Goal: Transaction & Acquisition: Download file/media

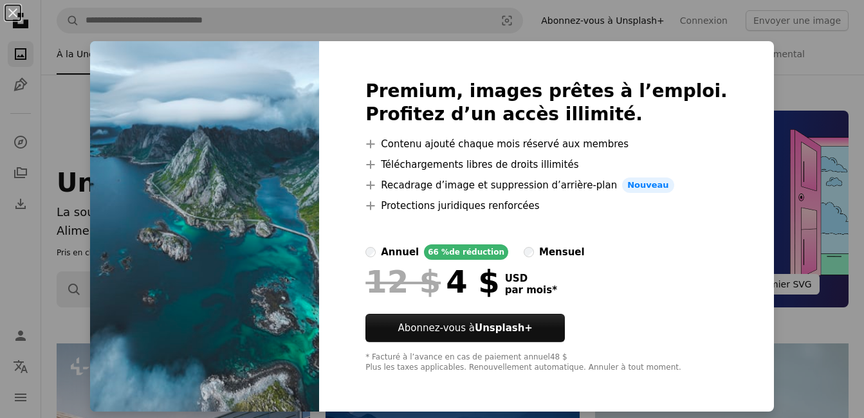
scroll to position [1748, 0]
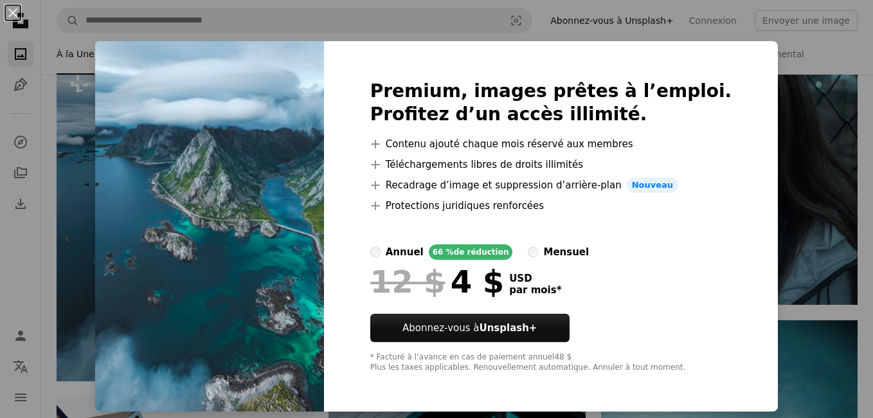
click at [758, 102] on div "An X shape Premium, images prêtes à l’emploi. Profitez d’un accès illimité. A p…" at bounding box center [436, 209] width 873 height 418
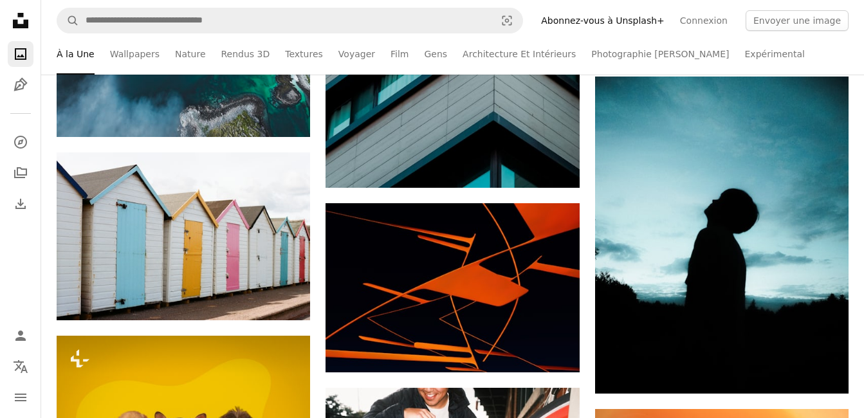
scroll to position [1978, 0]
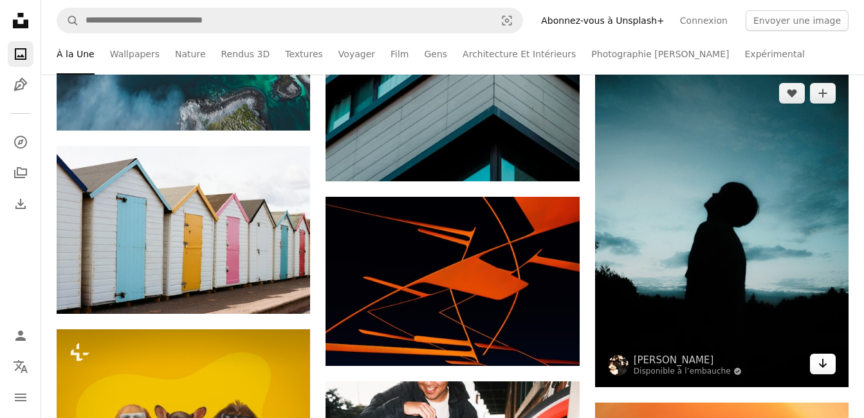
click at [820, 360] on icon "Arrow pointing down" at bounding box center [822, 363] width 10 height 15
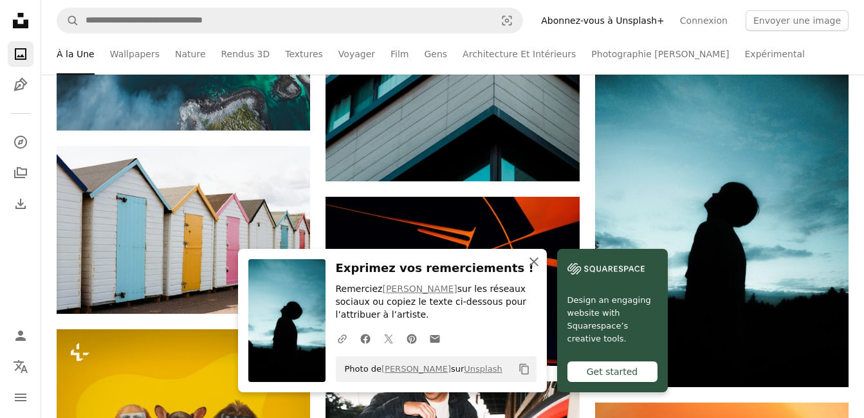
click at [533, 260] on icon "button" at bounding box center [533, 261] width 9 height 9
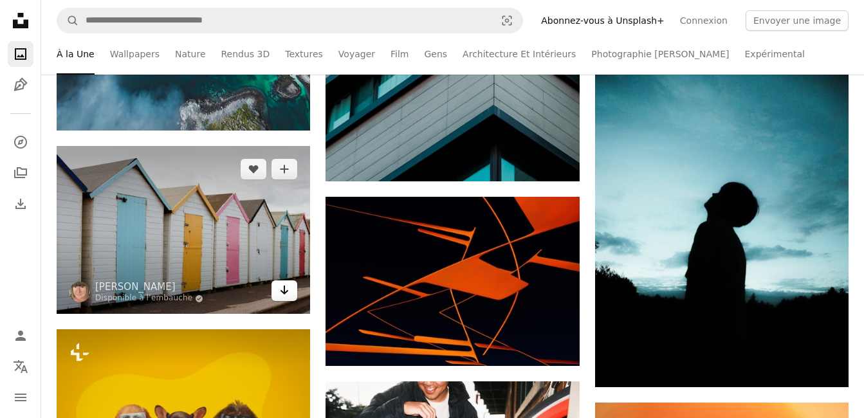
click at [277, 289] on link "Arrow pointing down" at bounding box center [284, 290] width 26 height 21
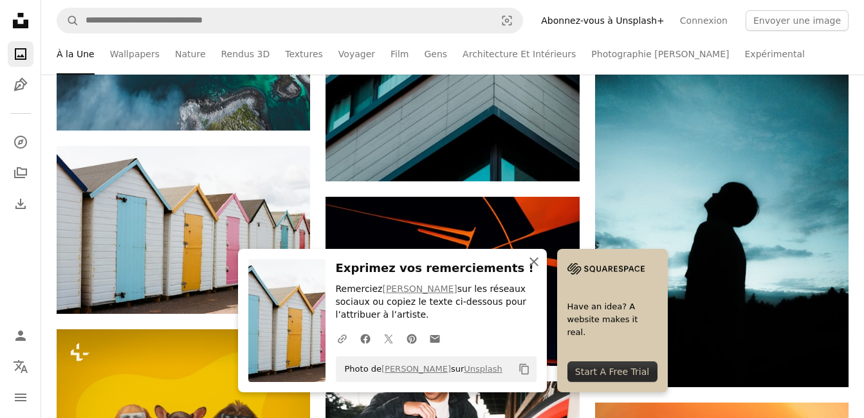
click at [534, 268] on icon "An X shape" at bounding box center [533, 261] width 15 height 15
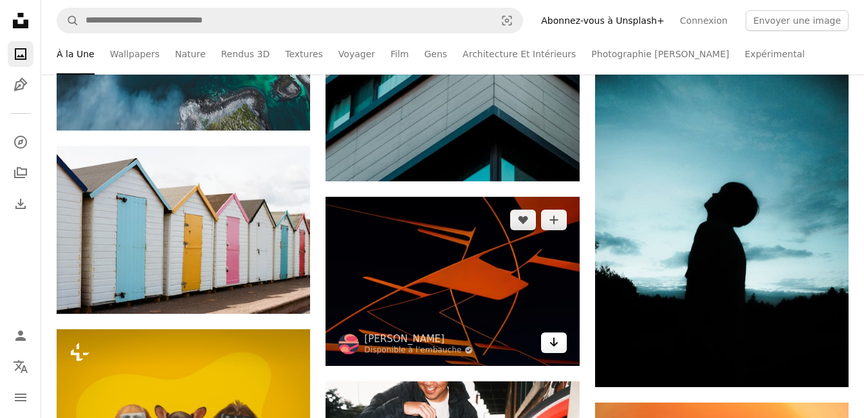
click at [561, 340] on link "Arrow pointing down" at bounding box center [554, 343] width 26 height 21
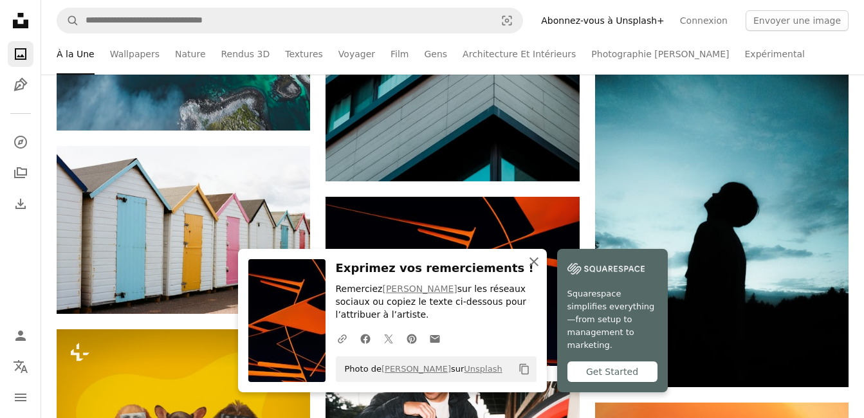
click at [529, 262] on icon "An X shape" at bounding box center [533, 261] width 15 height 15
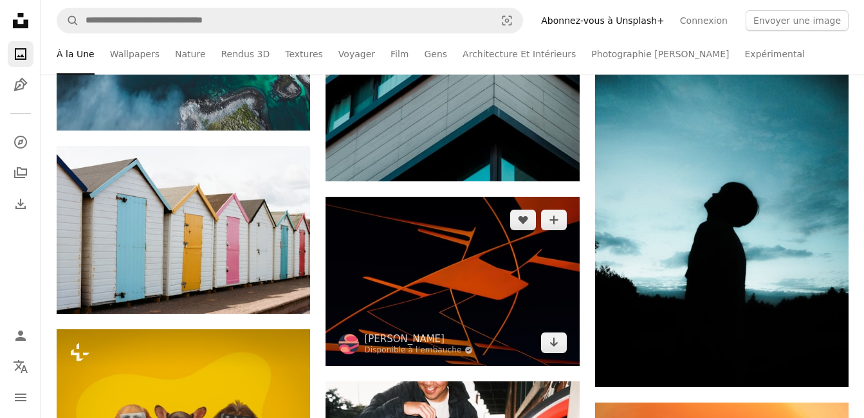
click at [511, 264] on img at bounding box center [451, 281] width 253 height 169
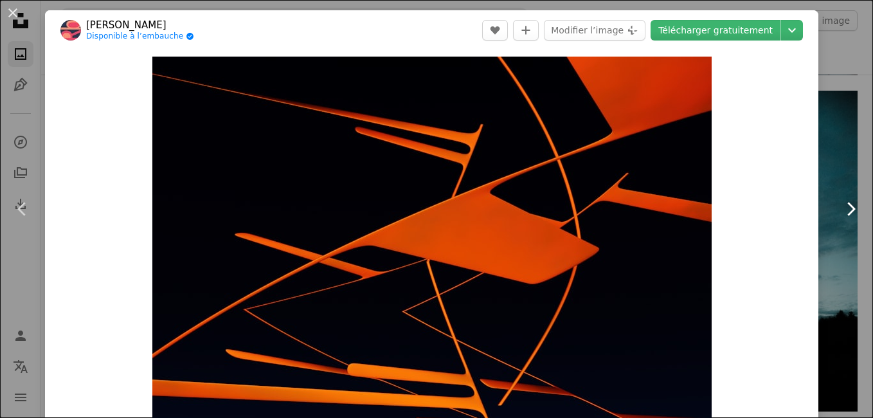
click at [841, 211] on icon "Chevron right" at bounding box center [851, 209] width 21 height 21
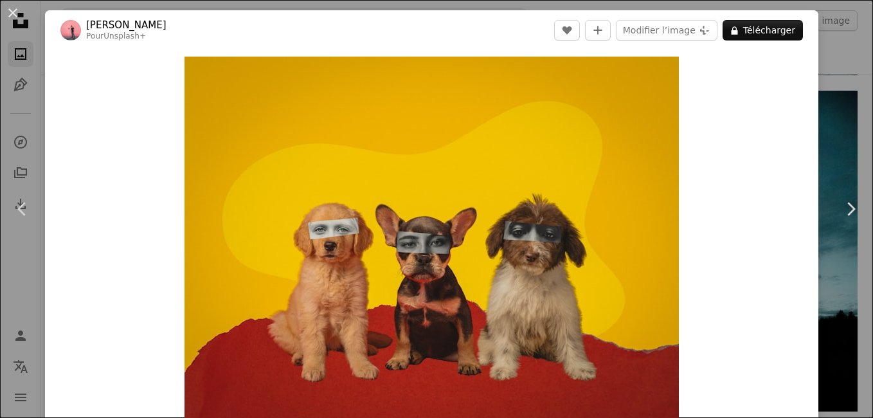
click at [844, 93] on div "An X shape Chevron left Chevron right [PERSON_NAME] Pour Unsplash+ A heart A pl…" at bounding box center [436, 209] width 873 height 418
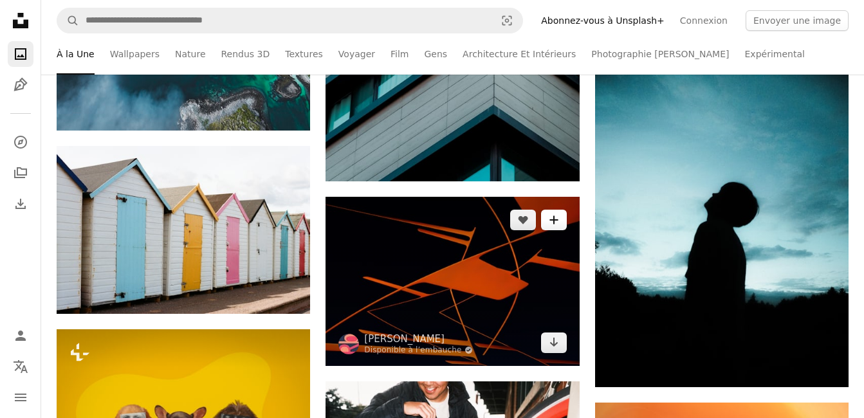
click at [552, 216] on icon "A plus sign" at bounding box center [554, 220] width 10 height 10
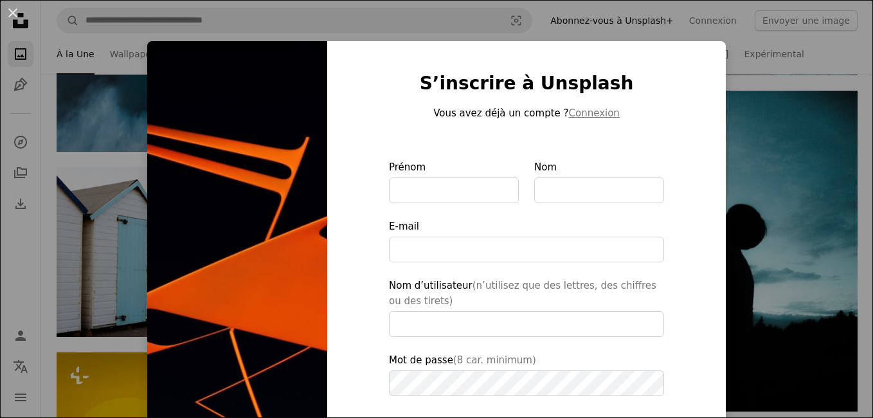
click at [778, 174] on div "An X shape S’inscrire à Unsplash Vous avez déjà un compte ? Connexion Prénom No…" at bounding box center [436, 209] width 873 height 418
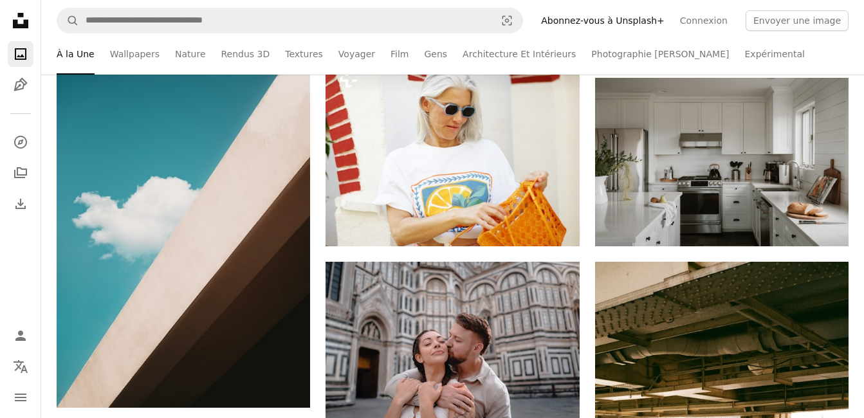
scroll to position [2470, 0]
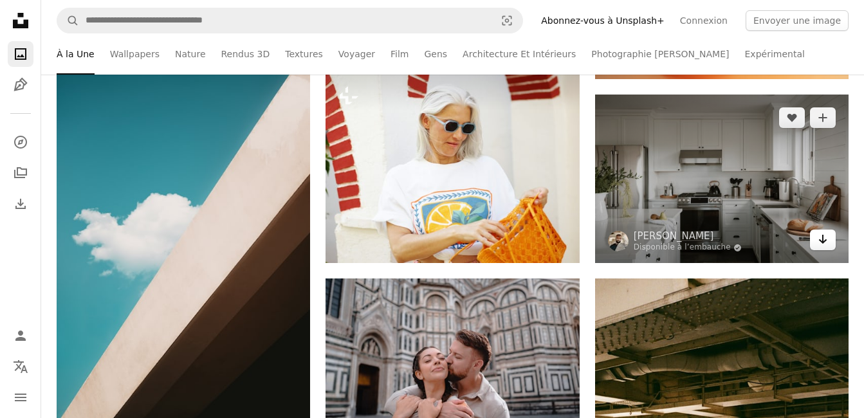
click at [814, 237] on link "Arrow pointing down" at bounding box center [823, 240] width 26 height 21
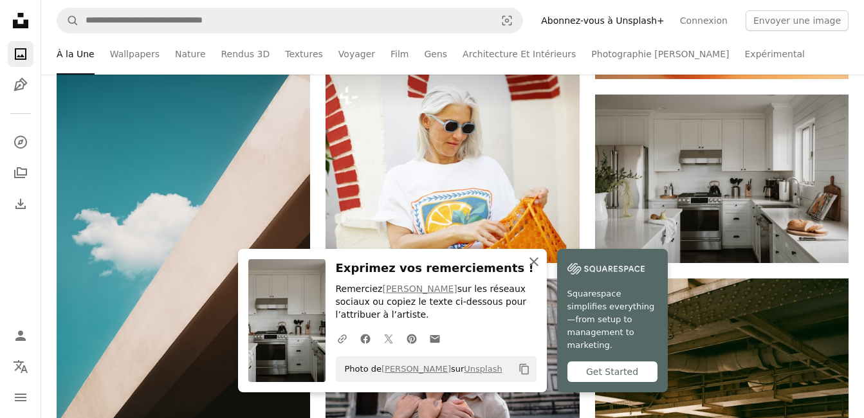
click at [536, 264] on icon "button" at bounding box center [533, 261] width 9 height 9
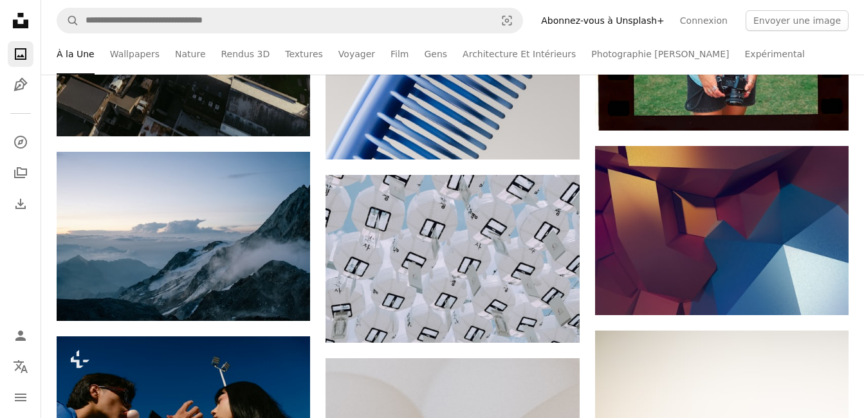
scroll to position [3305, 0]
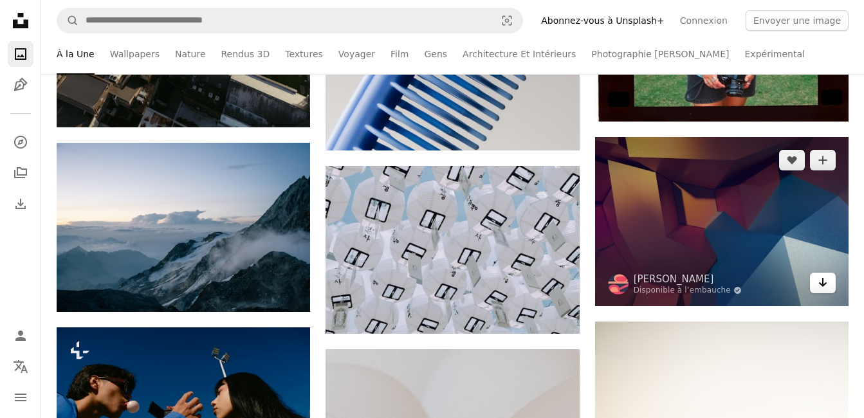
click at [817, 282] on icon "Arrow pointing down" at bounding box center [822, 282] width 10 height 15
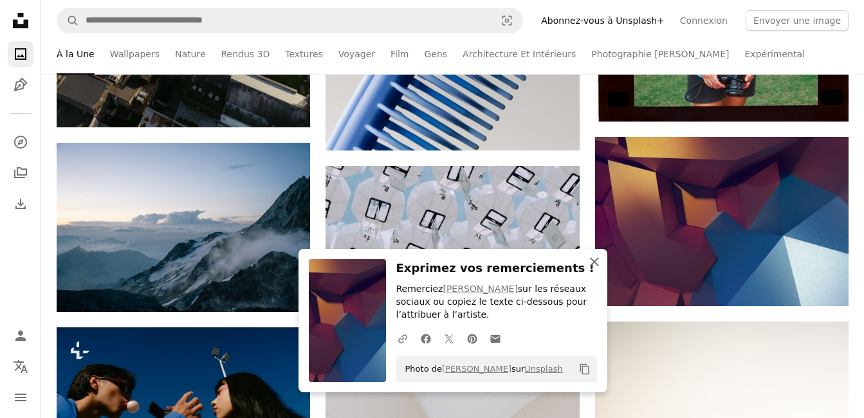
click at [599, 264] on icon "An X shape" at bounding box center [594, 261] width 15 height 15
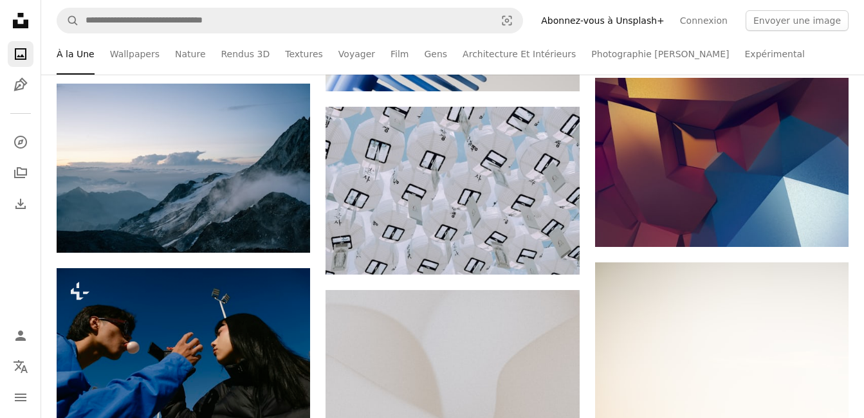
scroll to position [3398, 0]
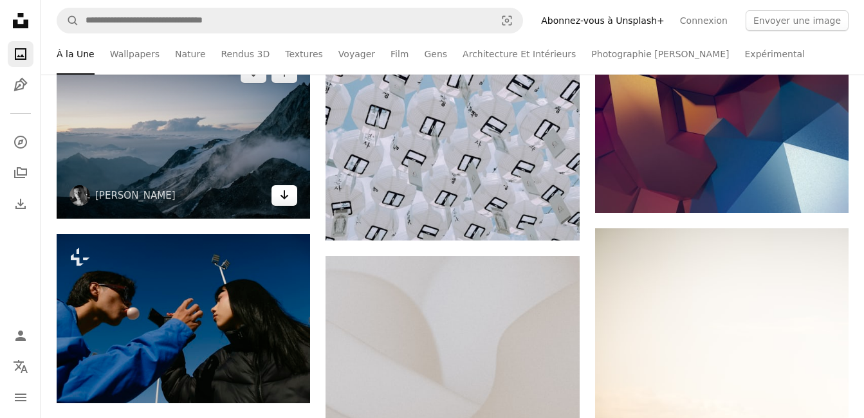
click at [284, 194] on icon "Arrow pointing down" at bounding box center [284, 194] width 10 height 15
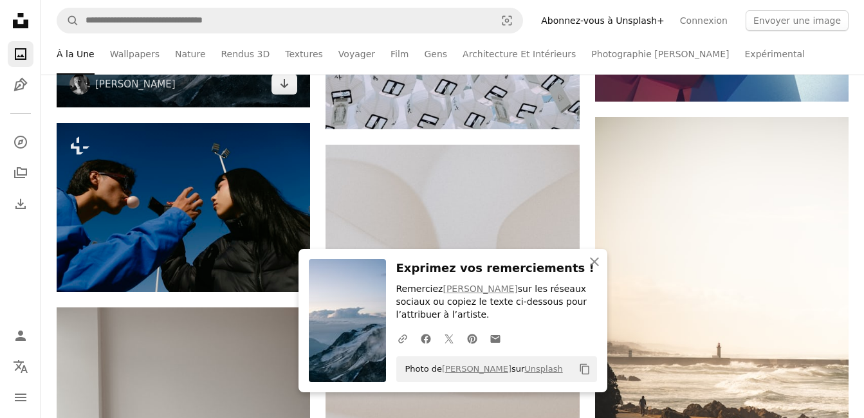
scroll to position [3642, 0]
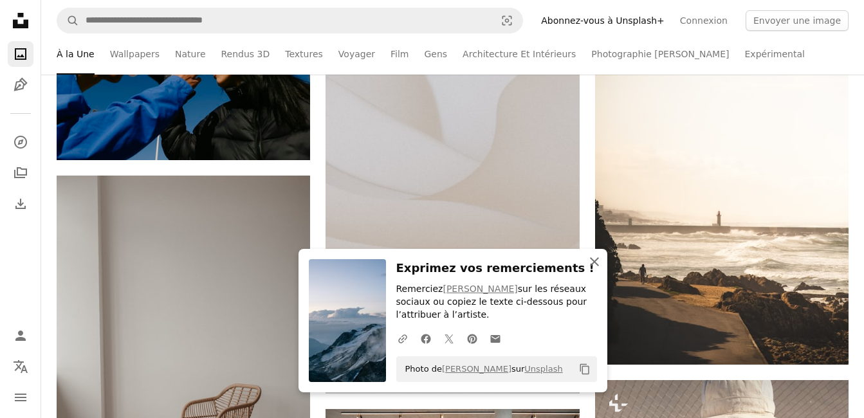
click at [590, 266] on icon "An X shape" at bounding box center [594, 261] width 15 height 15
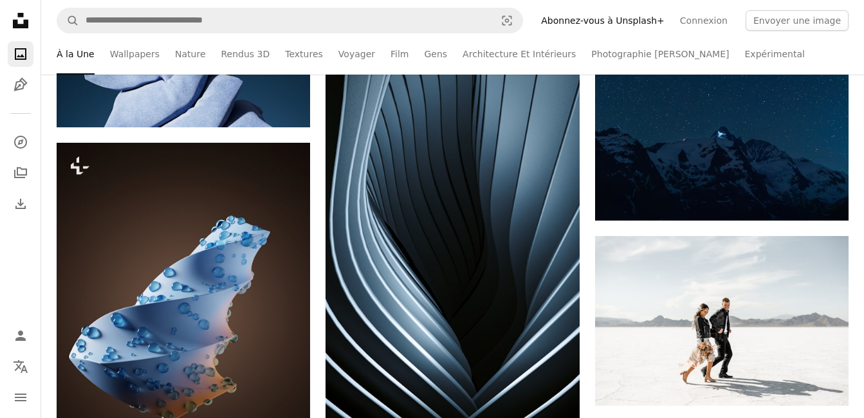
scroll to position [8362, 0]
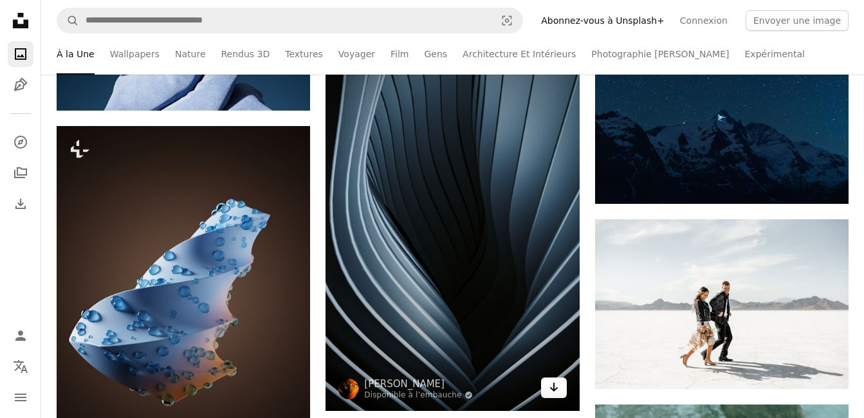
click at [550, 381] on icon "Arrow pointing down" at bounding box center [554, 386] width 10 height 15
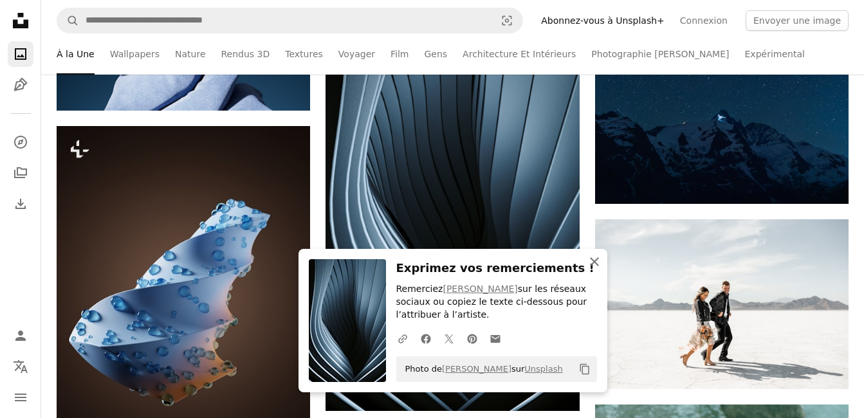
click at [591, 264] on icon "button" at bounding box center [594, 261] width 9 height 9
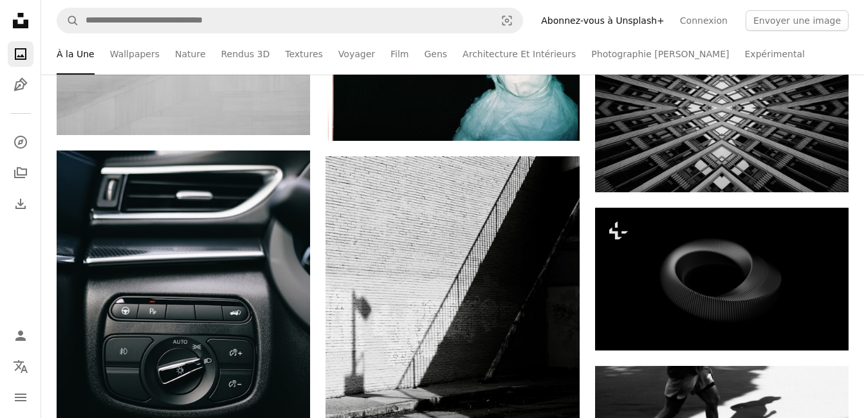
scroll to position [14391, 0]
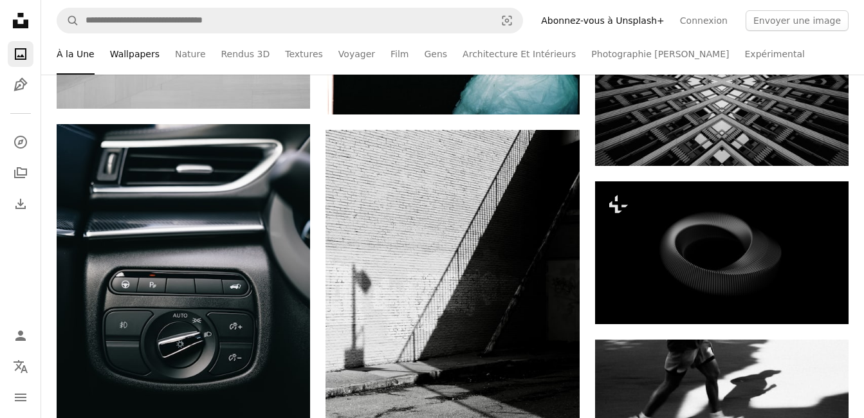
click at [136, 49] on link "Wallpapers" at bounding box center [135, 53] width 50 height 41
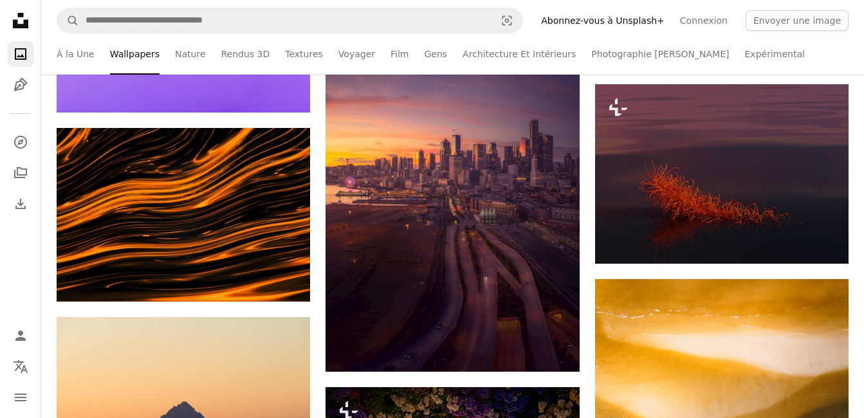
scroll to position [1720, 0]
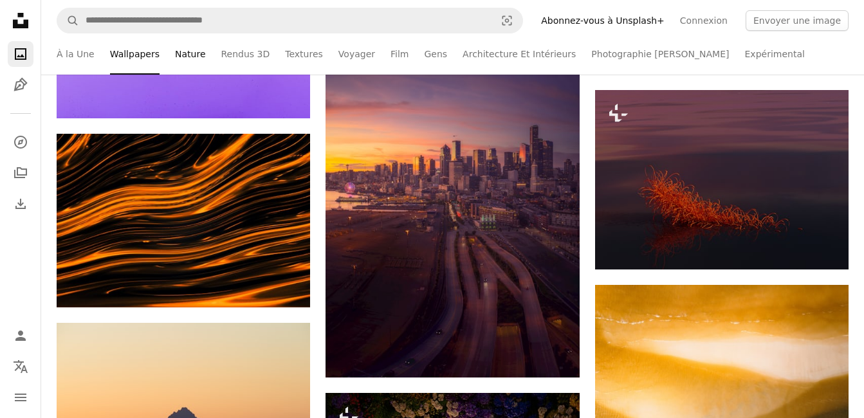
click at [194, 52] on link "Nature" at bounding box center [190, 53] width 30 height 41
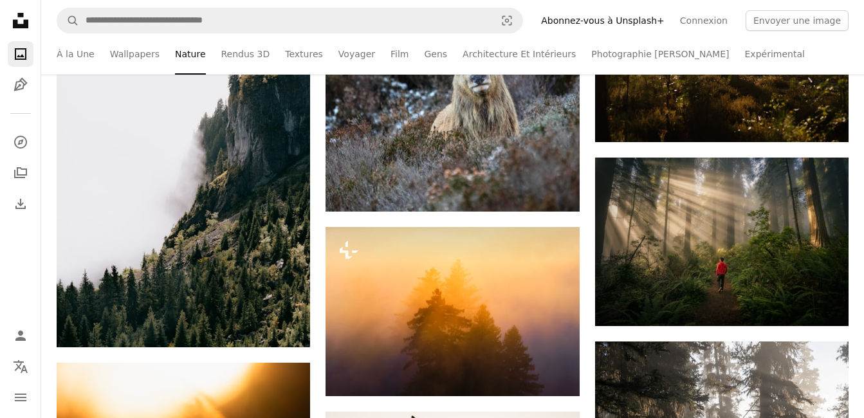
scroll to position [745, 0]
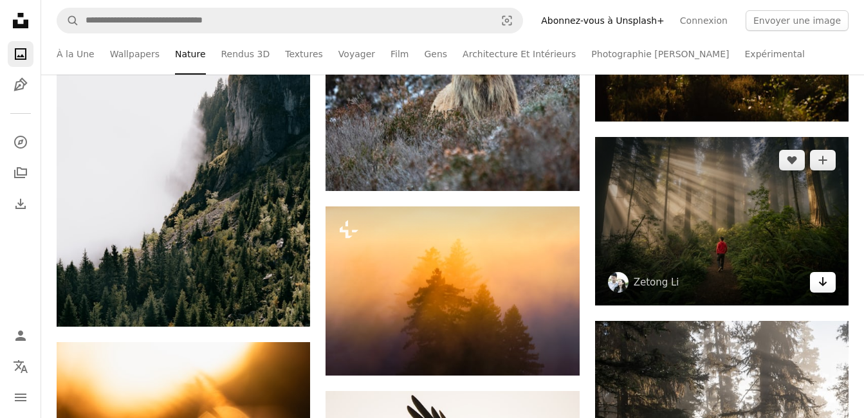
click at [826, 278] on icon "Arrow pointing down" at bounding box center [822, 281] width 10 height 15
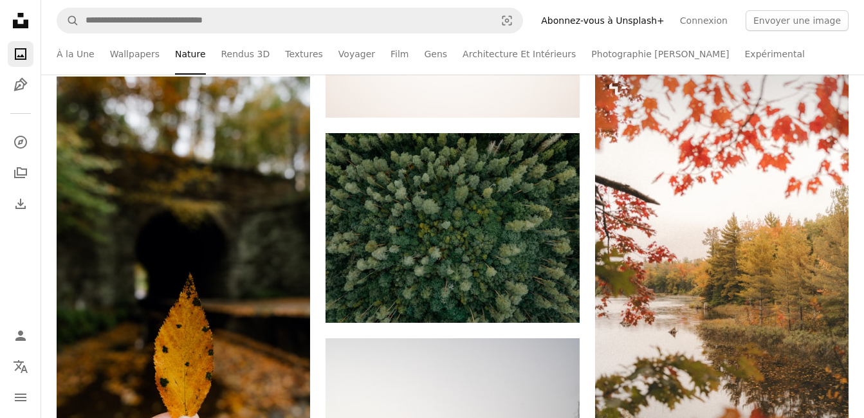
scroll to position [1405, 0]
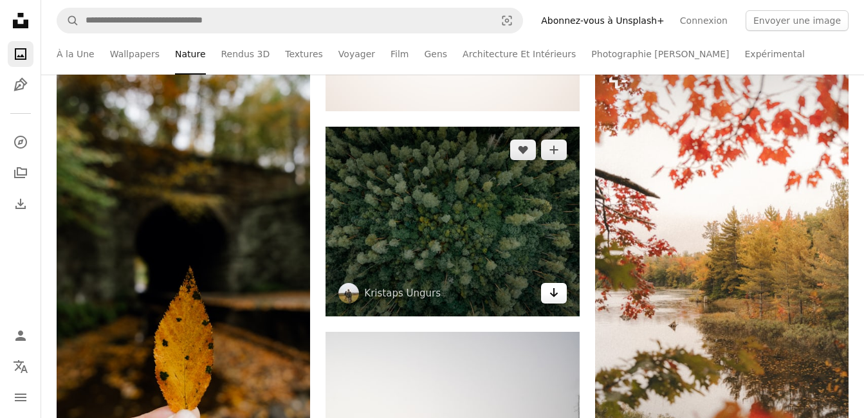
click at [545, 290] on link "Arrow pointing down" at bounding box center [554, 293] width 26 height 21
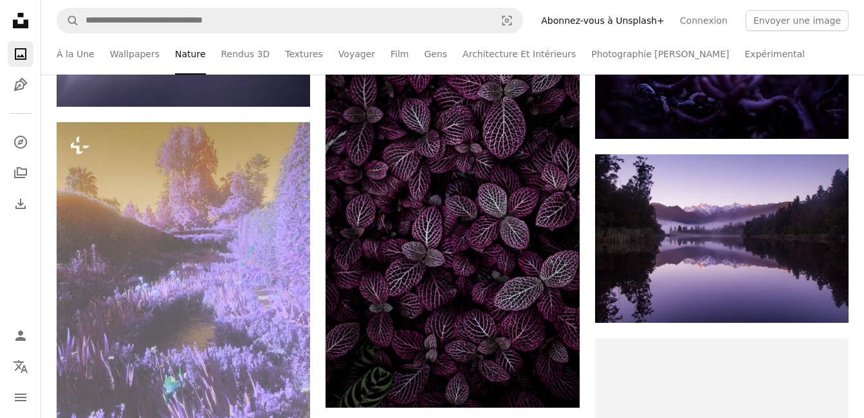
scroll to position [3439, 0]
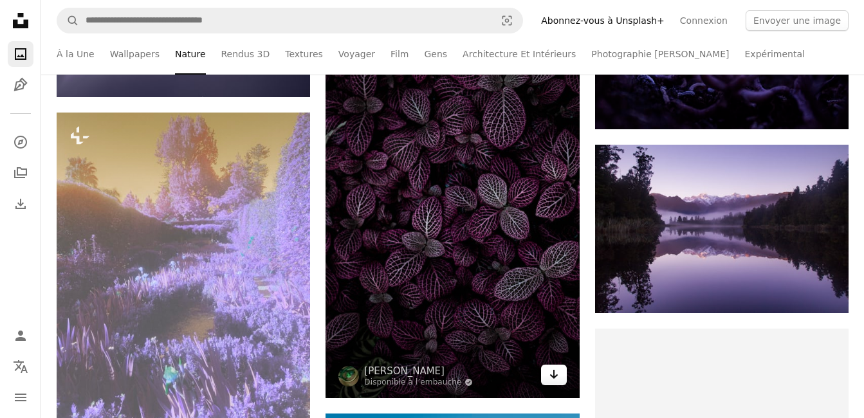
click at [551, 368] on icon "Arrow pointing down" at bounding box center [554, 374] width 10 height 15
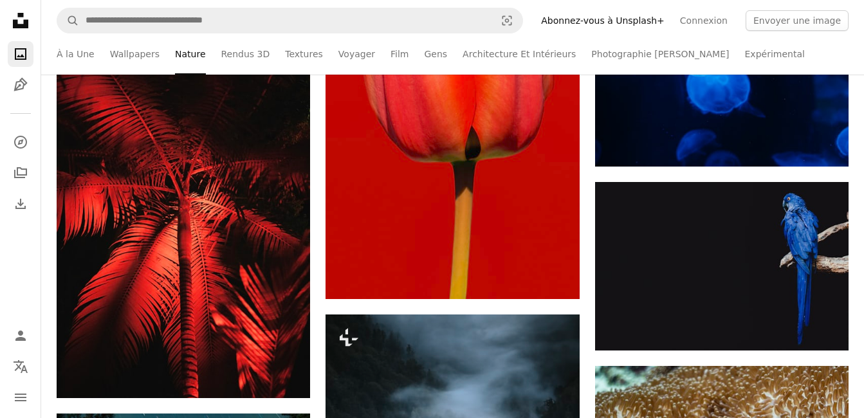
scroll to position [4319, 0]
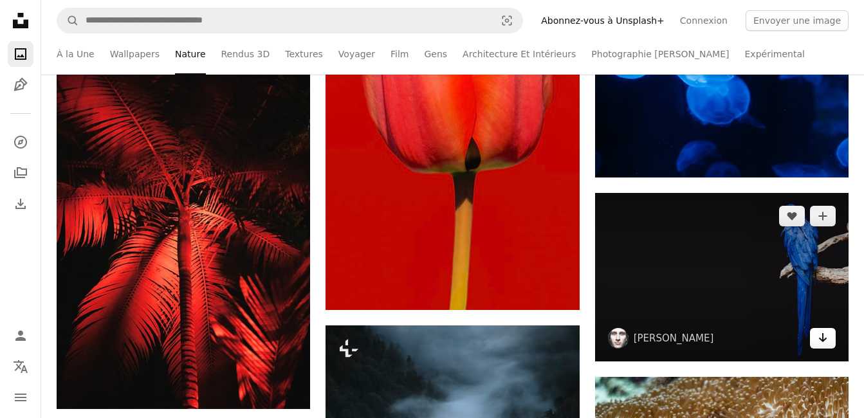
click at [821, 340] on icon "Télécharger" at bounding box center [823, 337] width 8 height 9
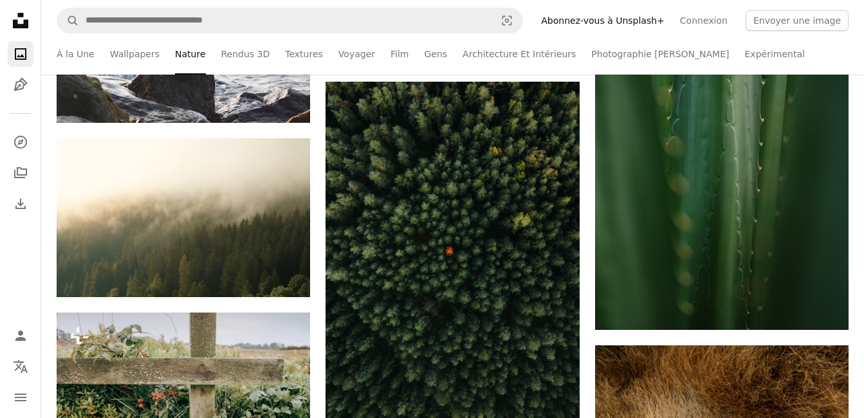
scroll to position [5601, 0]
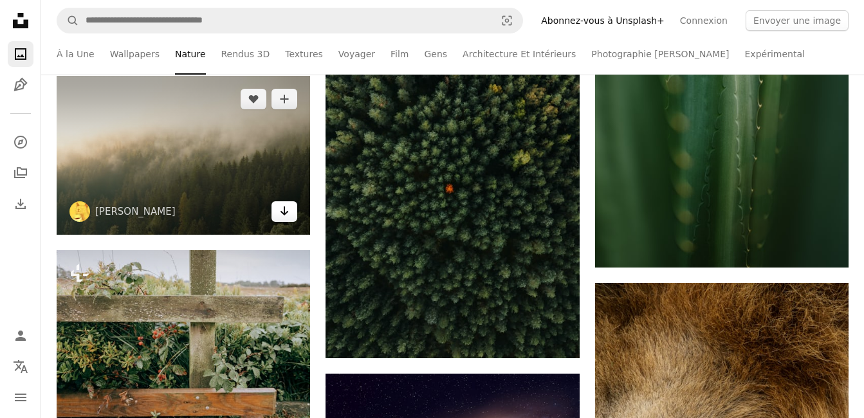
click at [288, 208] on icon "Arrow pointing down" at bounding box center [284, 210] width 10 height 15
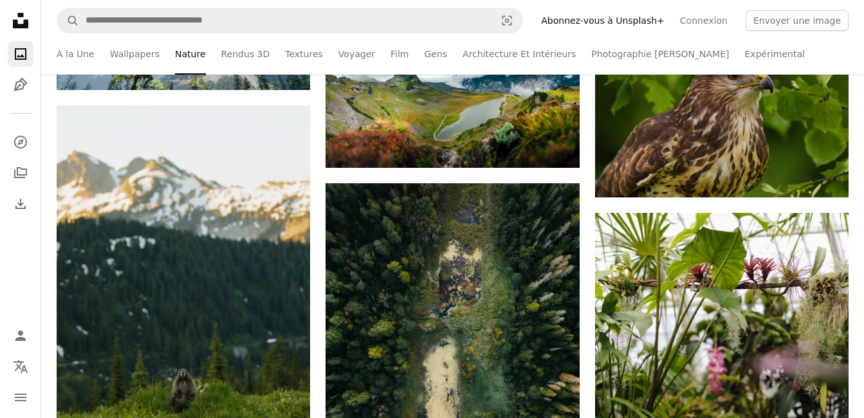
scroll to position [8019, 0]
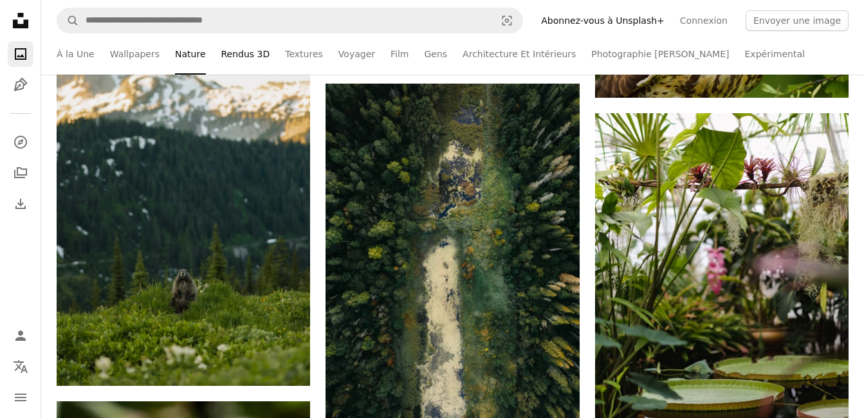
click at [223, 49] on link "Rendus 3D" at bounding box center [245, 53] width 49 height 41
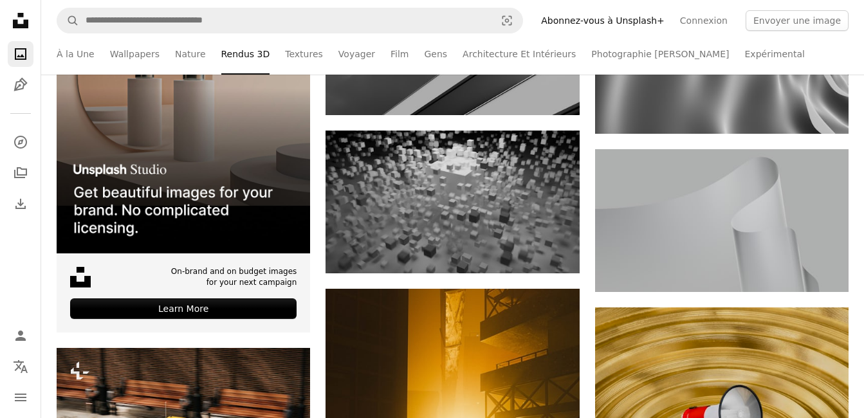
scroll to position [340, 0]
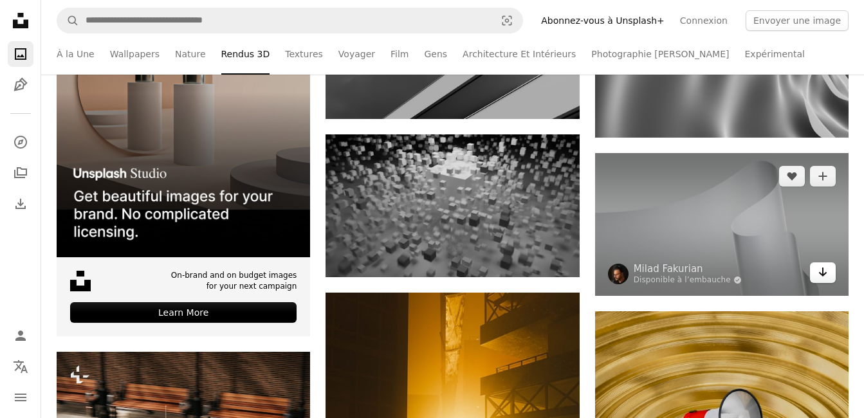
click at [818, 268] on icon "Arrow pointing down" at bounding box center [822, 271] width 10 height 15
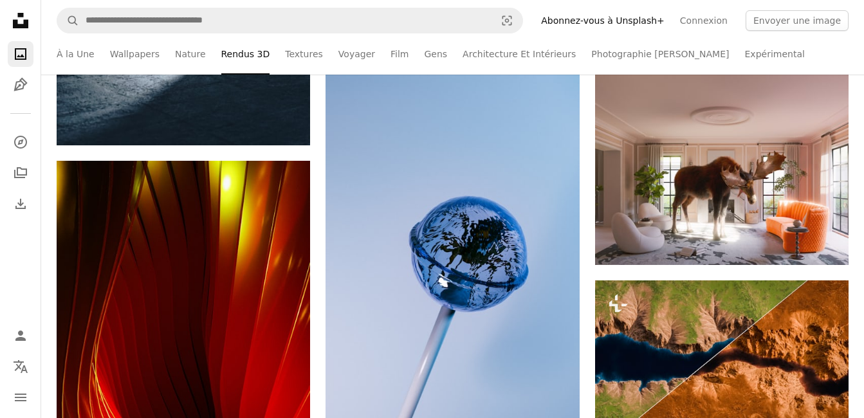
scroll to position [1719, 0]
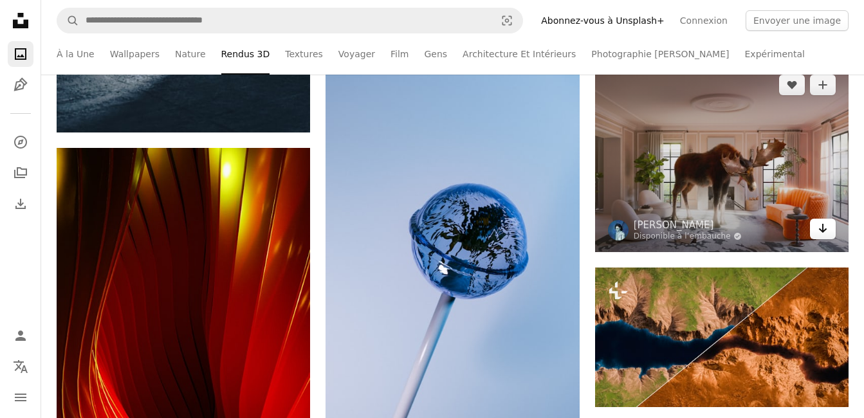
click at [828, 230] on link "Arrow pointing down" at bounding box center [823, 229] width 26 height 21
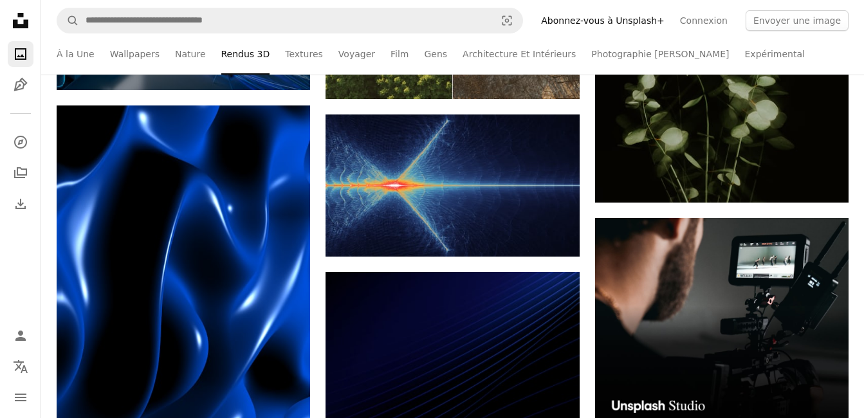
scroll to position [3030, 0]
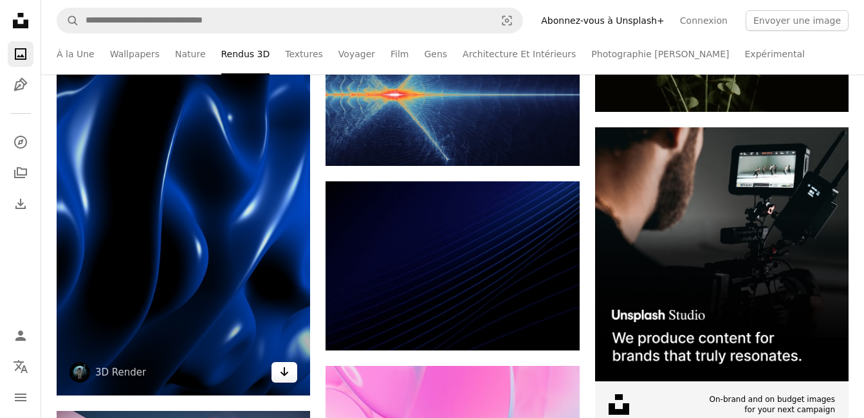
click at [281, 368] on icon "Arrow pointing down" at bounding box center [284, 371] width 10 height 15
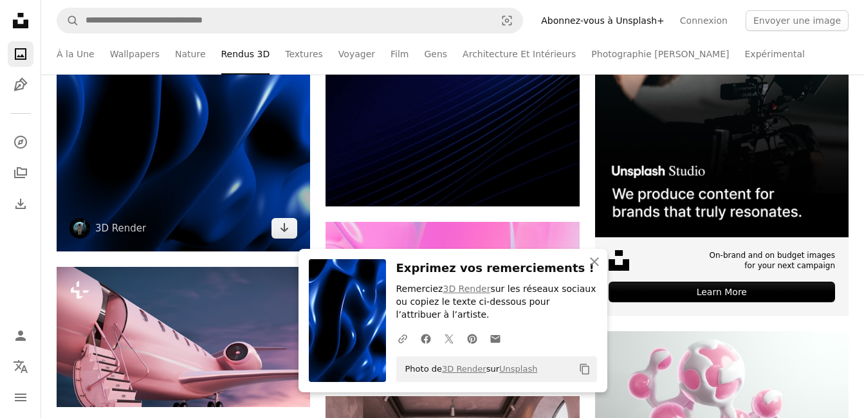
scroll to position [3129, 0]
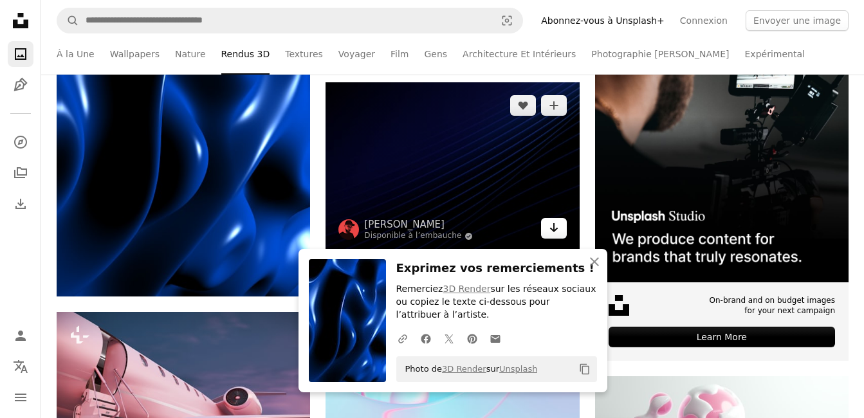
click at [547, 220] on link "Arrow pointing down" at bounding box center [554, 228] width 26 height 21
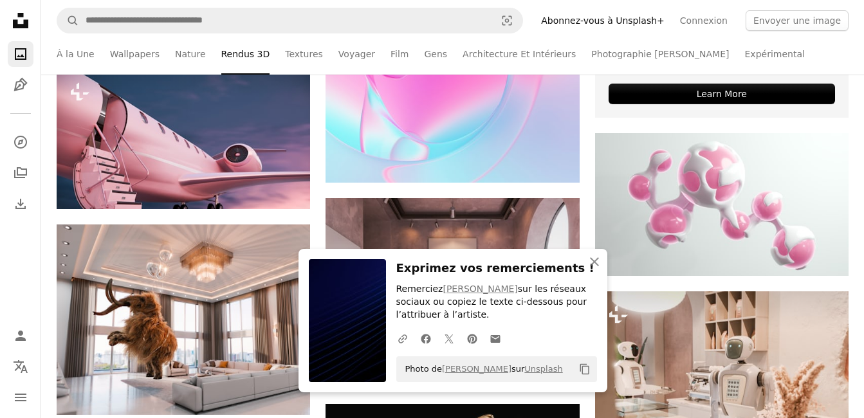
scroll to position [3264, 0]
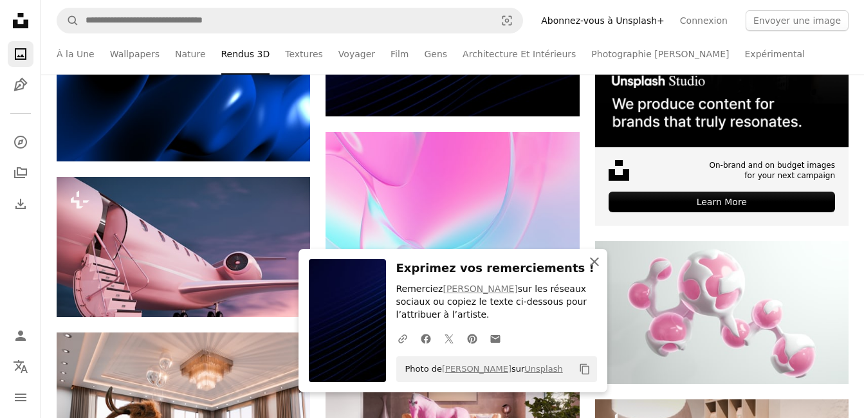
click at [599, 260] on icon "An X shape" at bounding box center [594, 261] width 15 height 15
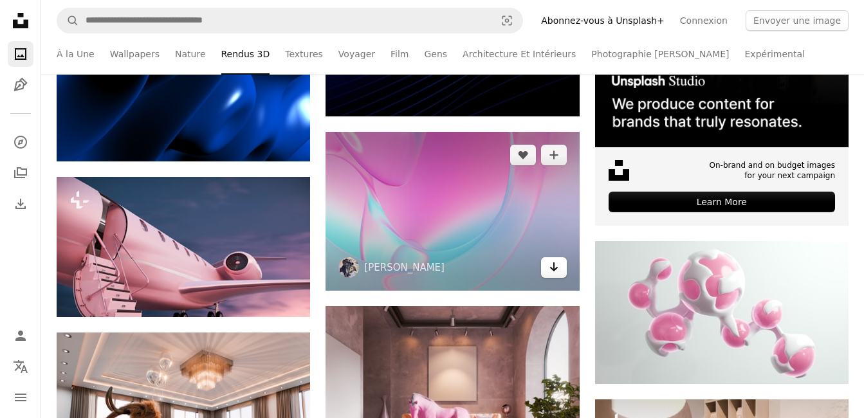
click at [559, 268] on link "Arrow pointing down" at bounding box center [554, 267] width 26 height 21
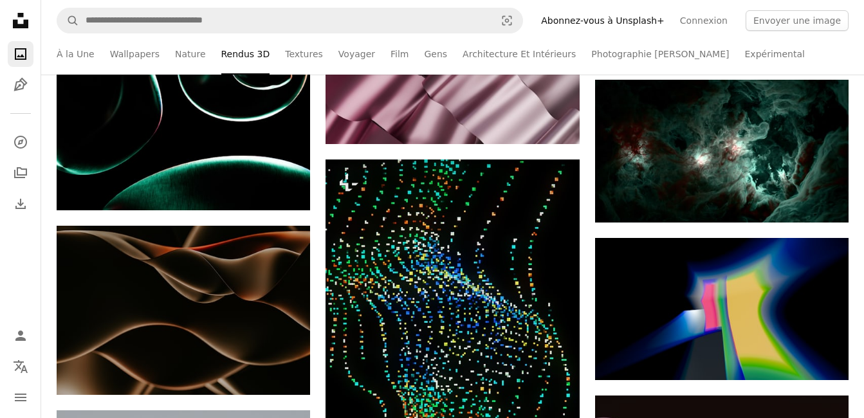
scroll to position [5810, 0]
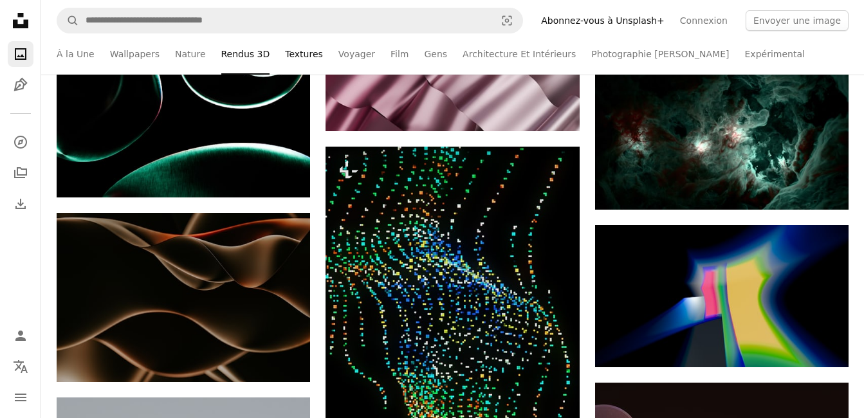
click at [297, 61] on link "Textures" at bounding box center [304, 53] width 38 height 41
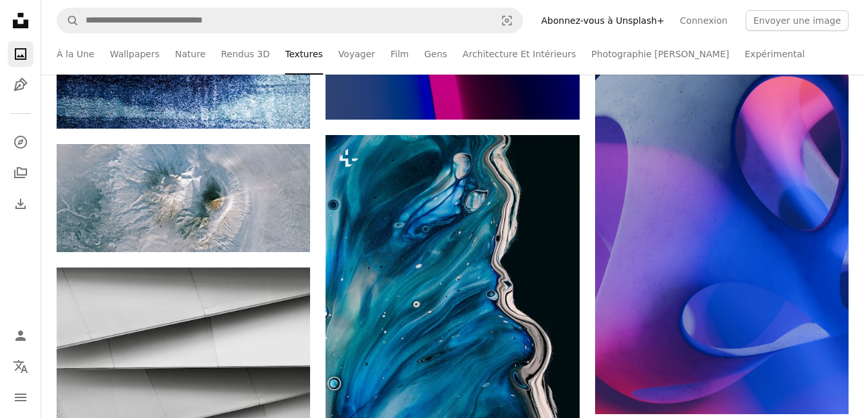
scroll to position [2223, 0]
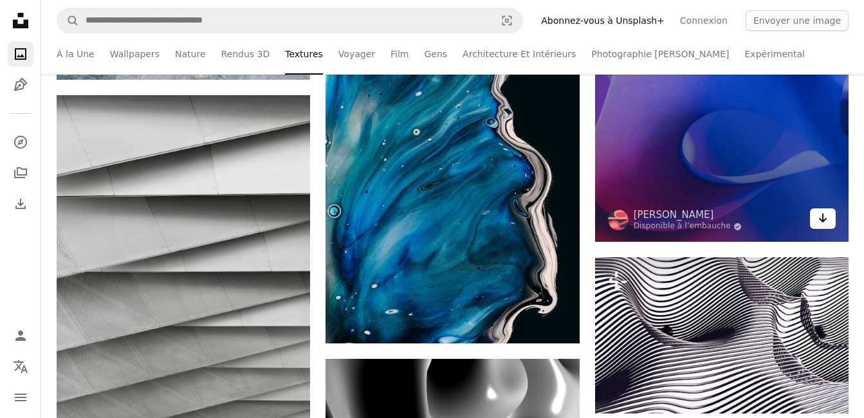
click at [826, 222] on icon "Arrow pointing down" at bounding box center [822, 217] width 10 height 15
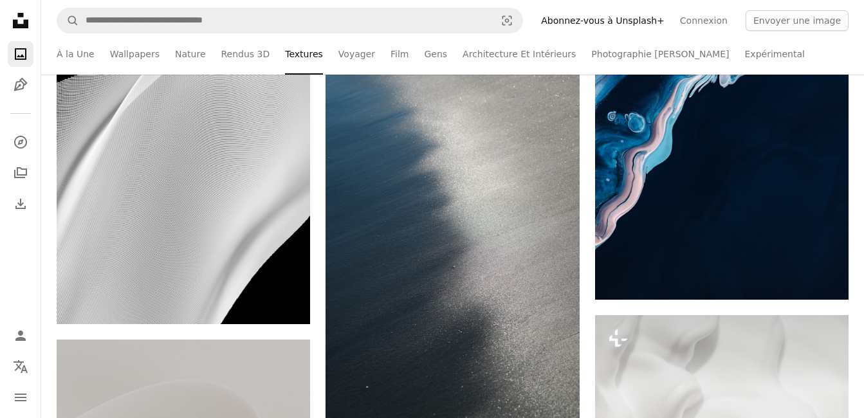
scroll to position [6546, 0]
